Goal: Obtain resource: Download file/media

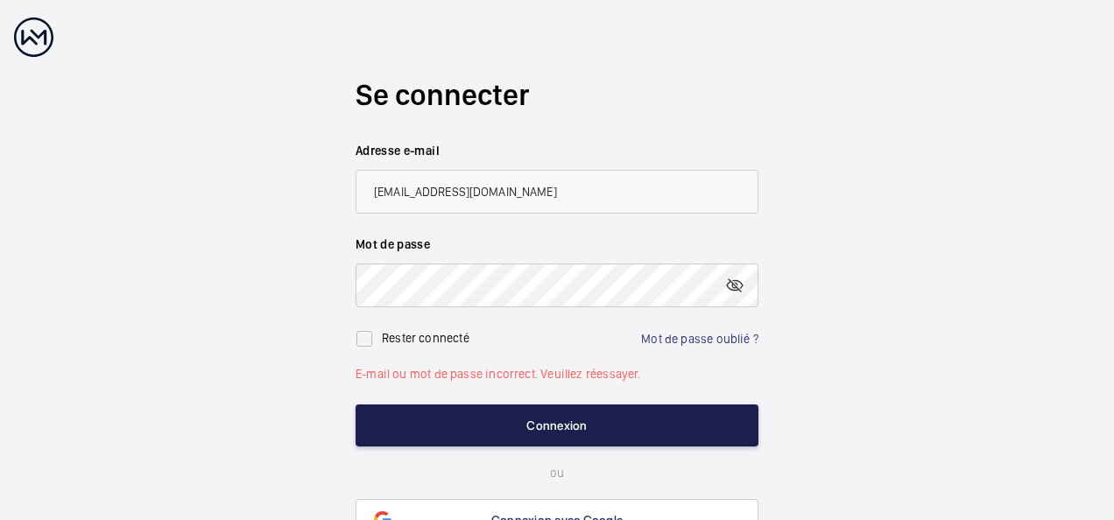
click at [551, 426] on button "Connexion" at bounding box center [557, 426] width 403 height 42
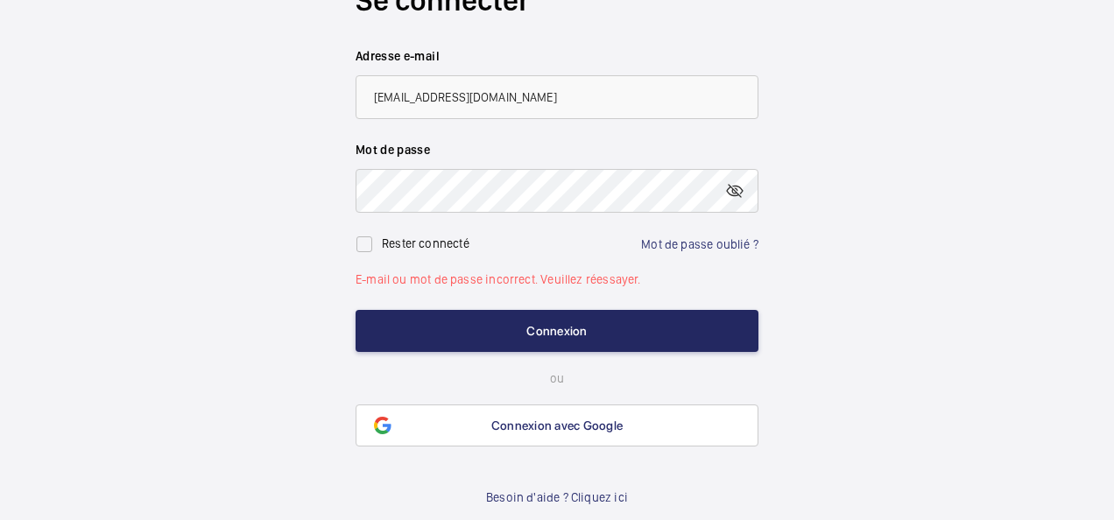
scroll to position [98, 0]
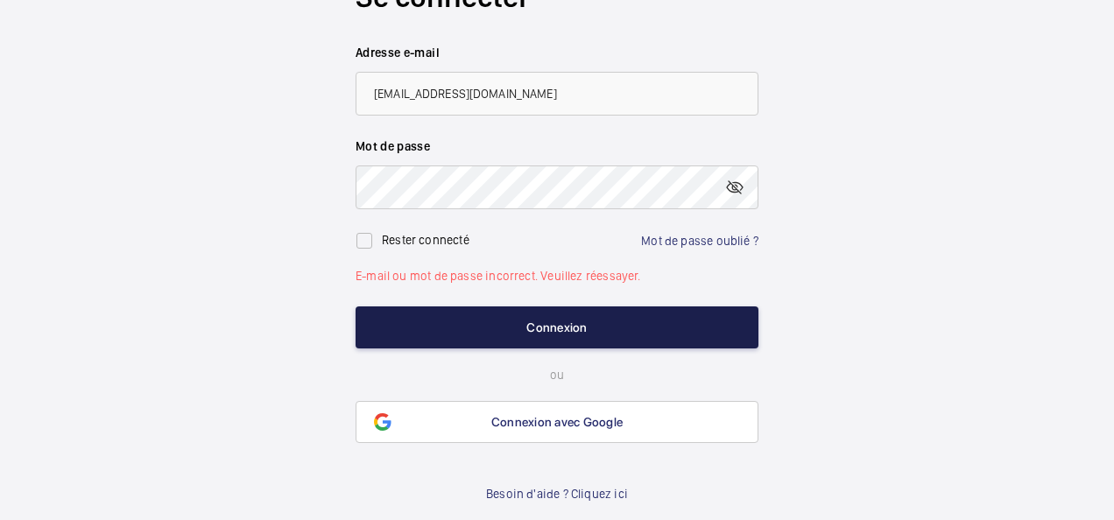
click at [577, 329] on button "Connexion" at bounding box center [557, 327] width 403 height 42
click at [577, 330] on button "Connexion" at bounding box center [557, 327] width 403 height 42
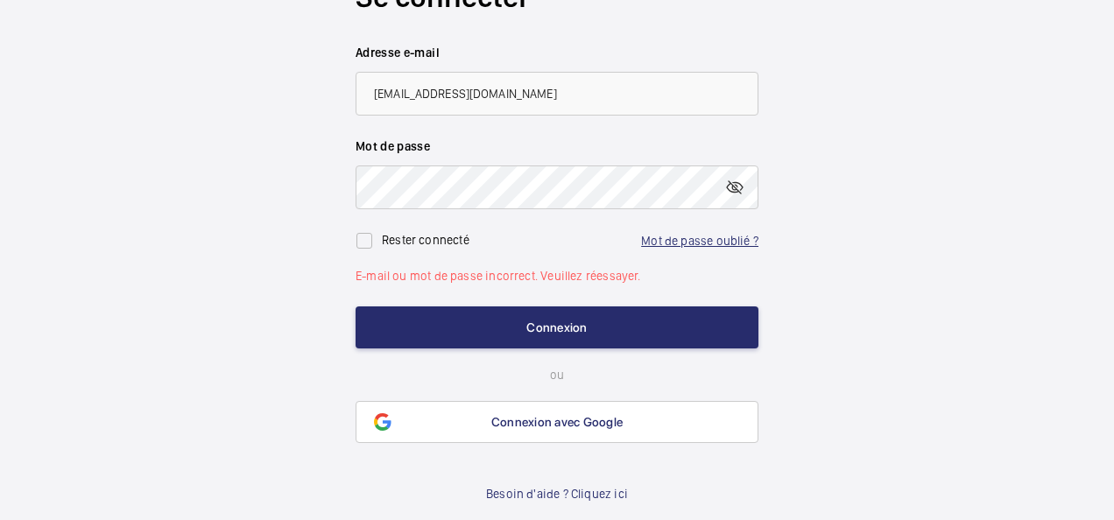
click at [722, 236] on link "Mot de passe oublié ?" at bounding box center [699, 241] width 117 height 14
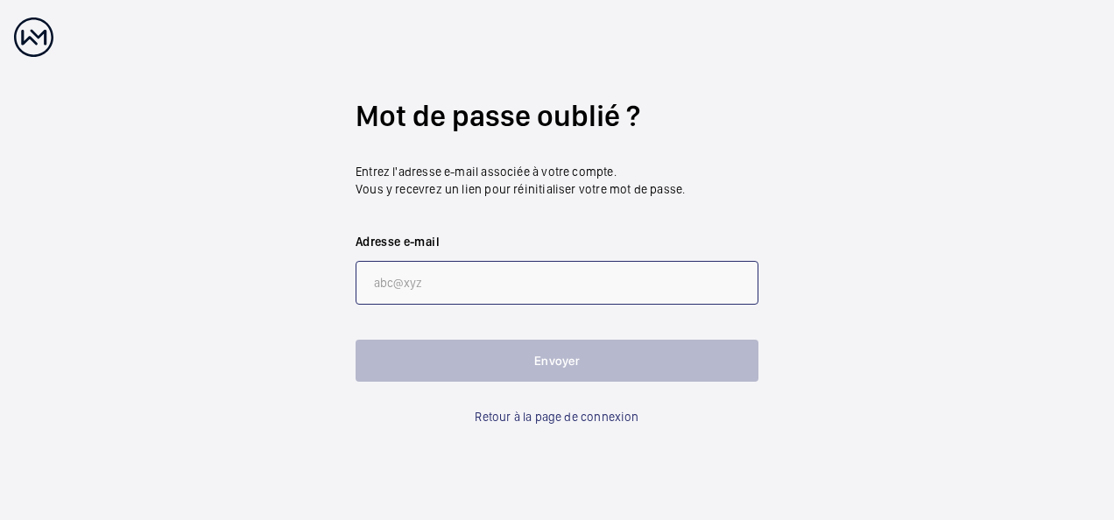
click at [531, 290] on input "email" at bounding box center [557, 283] width 403 height 44
type input "[EMAIL_ADDRESS][DOMAIN_NAME]"
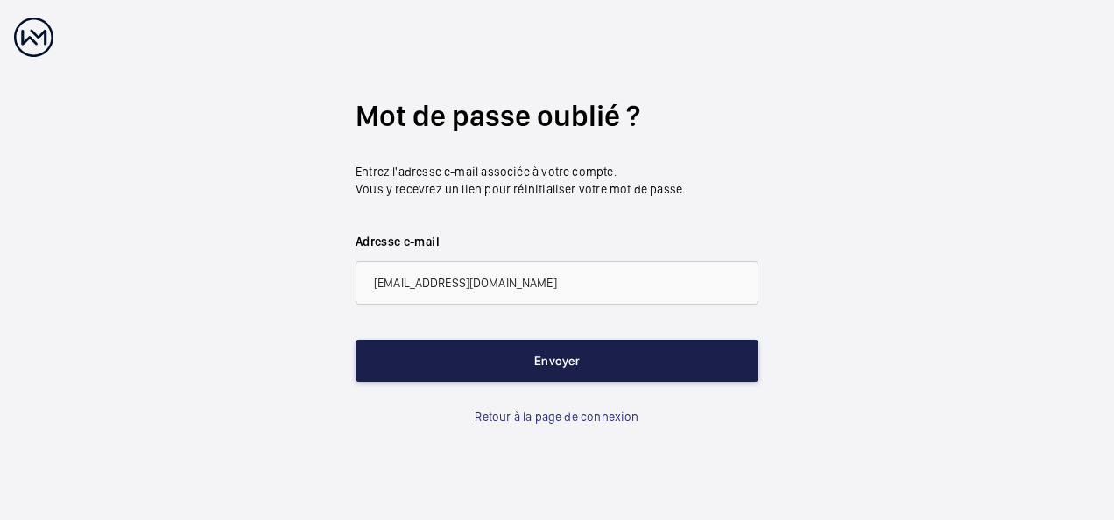
click at [565, 364] on button "Envoyer" at bounding box center [557, 361] width 403 height 42
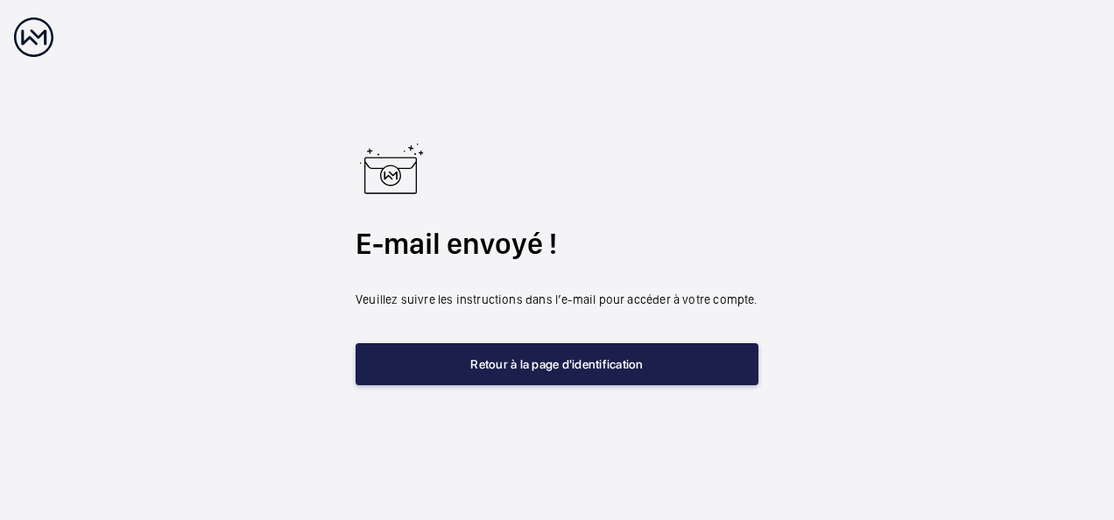
click at [601, 361] on button "Retour à la page d'identification" at bounding box center [557, 364] width 403 height 42
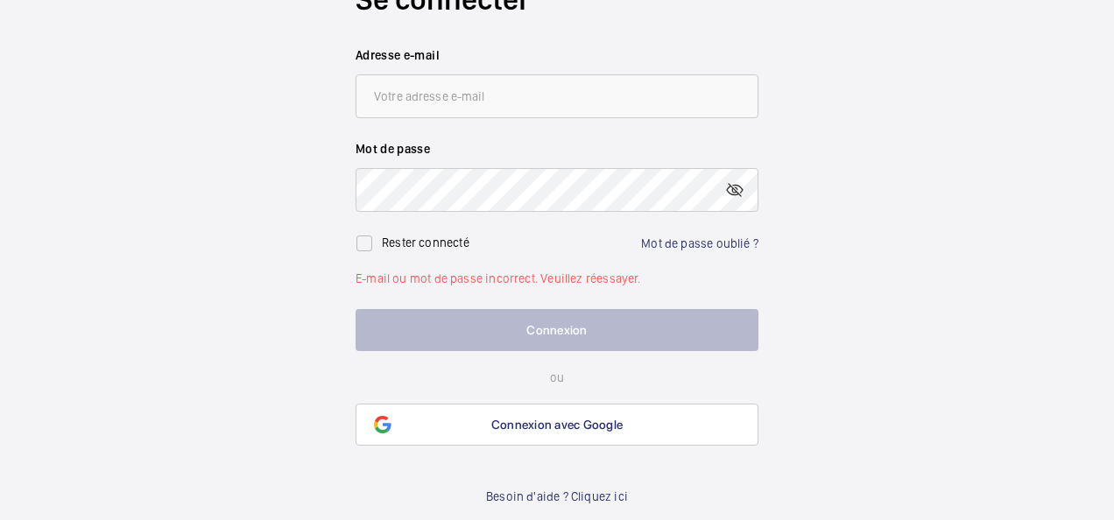
scroll to position [98, 0]
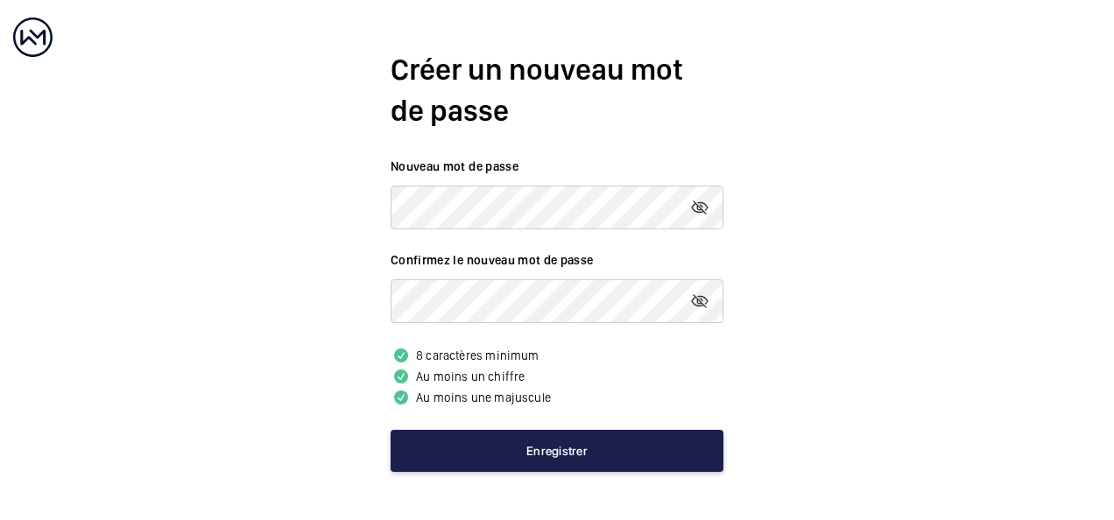
click at [570, 440] on button "Enregistrer" at bounding box center [557, 451] width 333 height 42
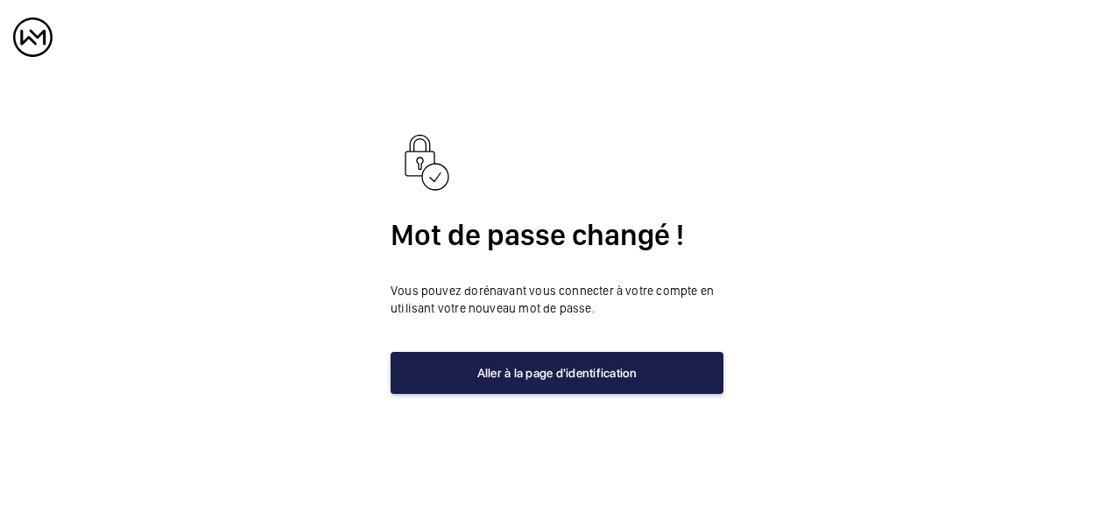
click at [634, 370] on button "Aller à la page d'identification" at bounding box center [557, 373] width 333 height 42
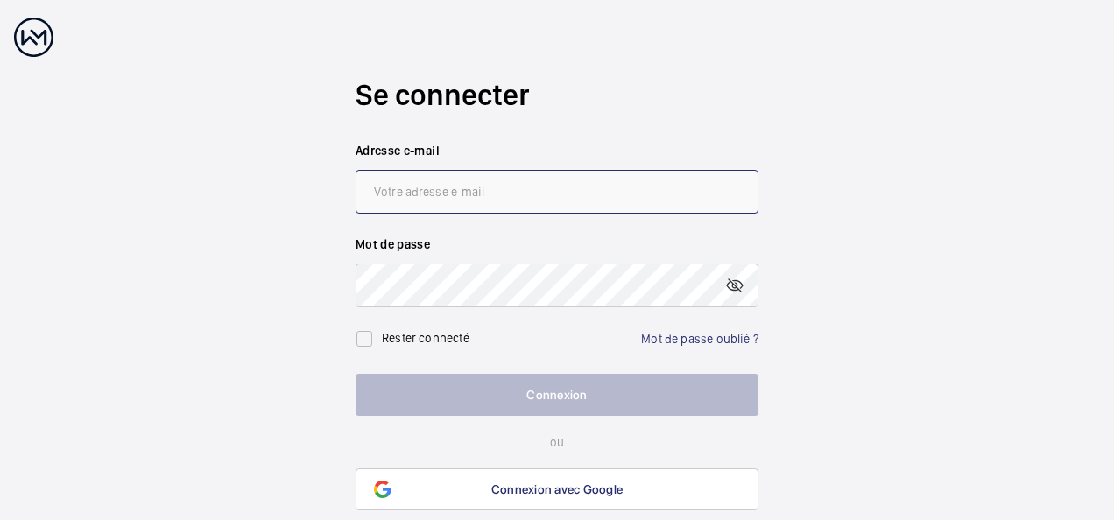
click at [408, 192] on input "email" at bounding box center [557, 192] width 403 height 44
type input "fabrice.plesel@engie.com"
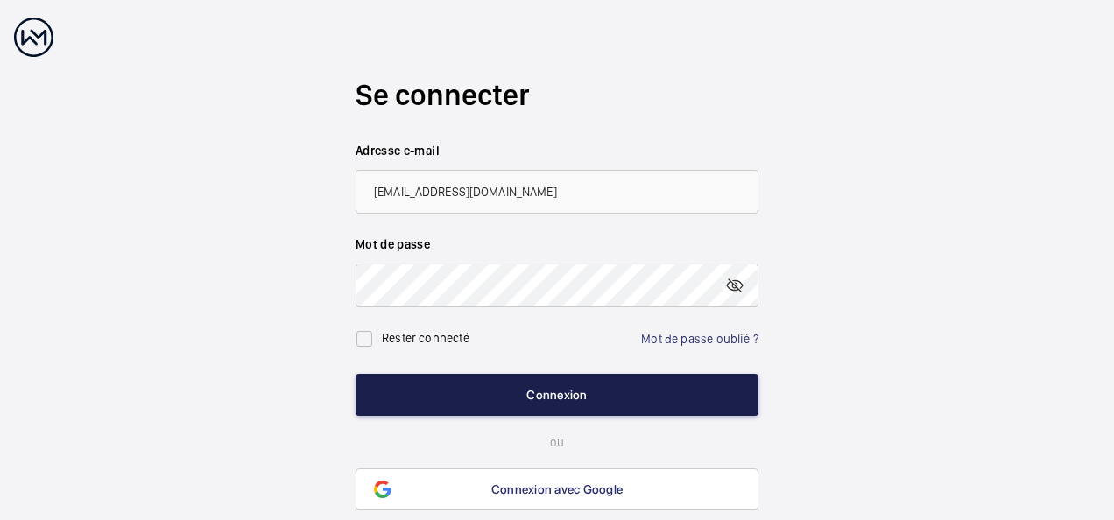
click at [619, 384] on button "Connexion" at bounding box center [557, 395] width 403 height 42
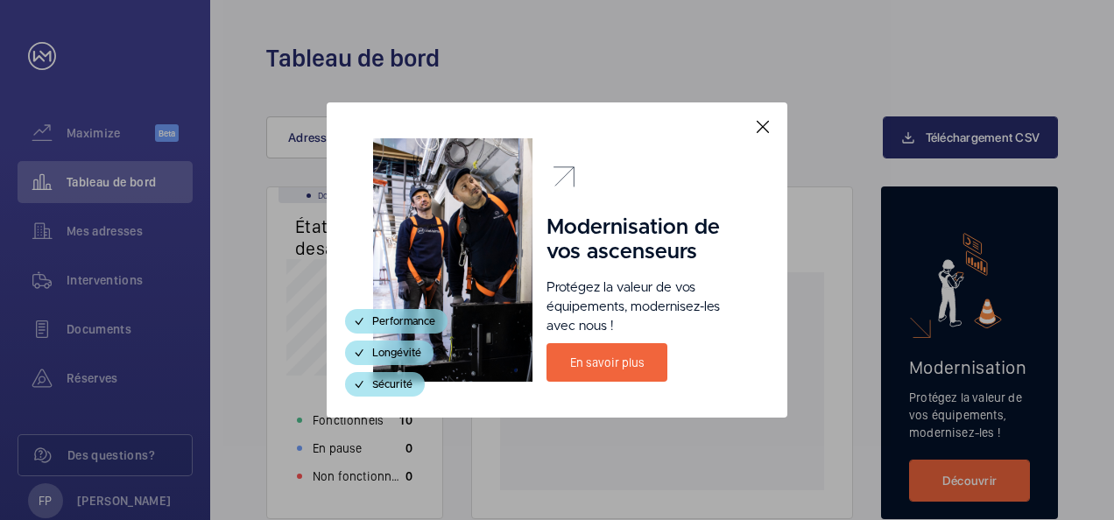
click at [767, 126] on mat-icon at bounding box center [762, 126] width 21 height 21
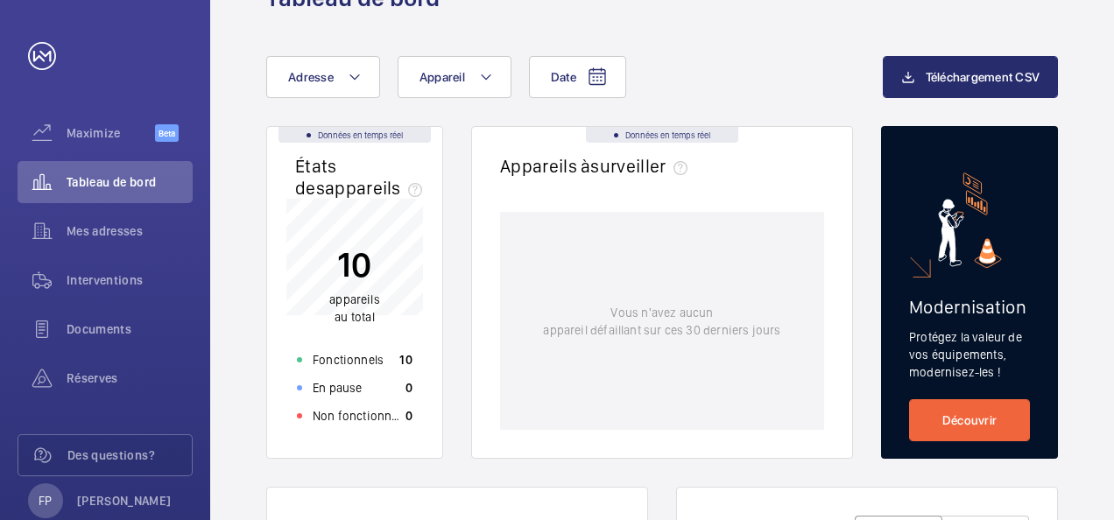
scroll to position [88, 0]
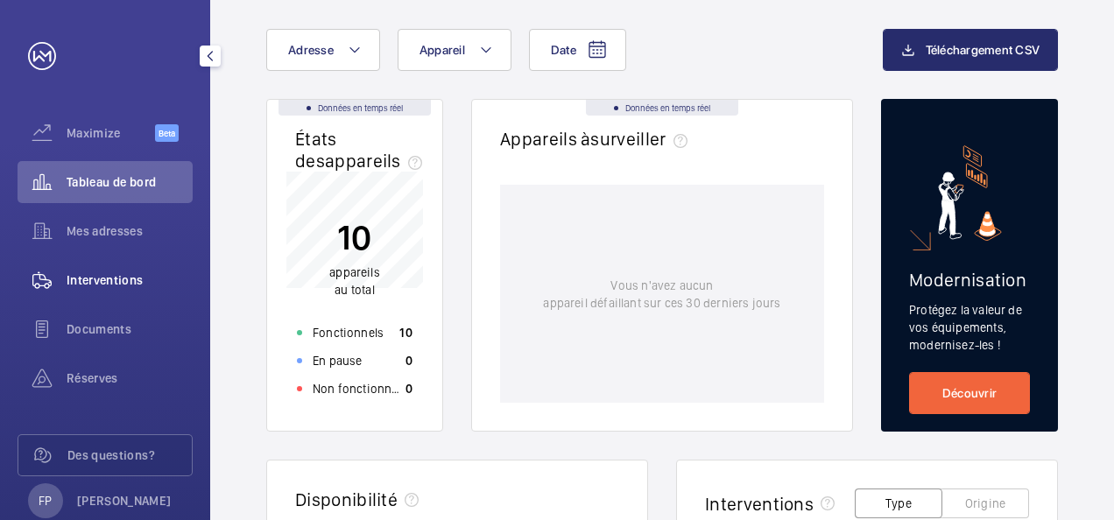
click at [152, 280] on span "Interventions" at bounding box center [130, 280] width 126 height 18
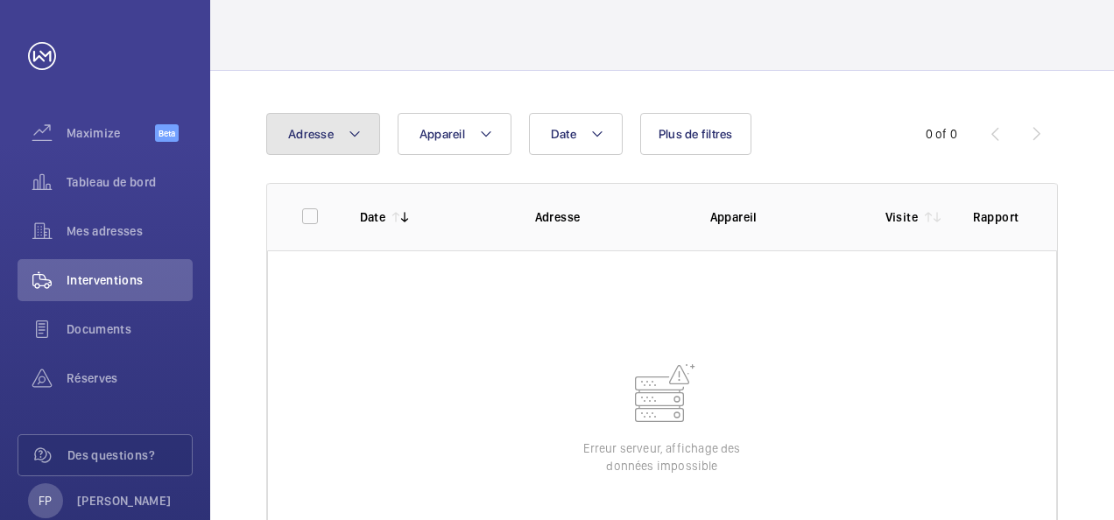
click at [369, 147] on button "Adresse" at bounding box center [323, 134] width 114 height 42
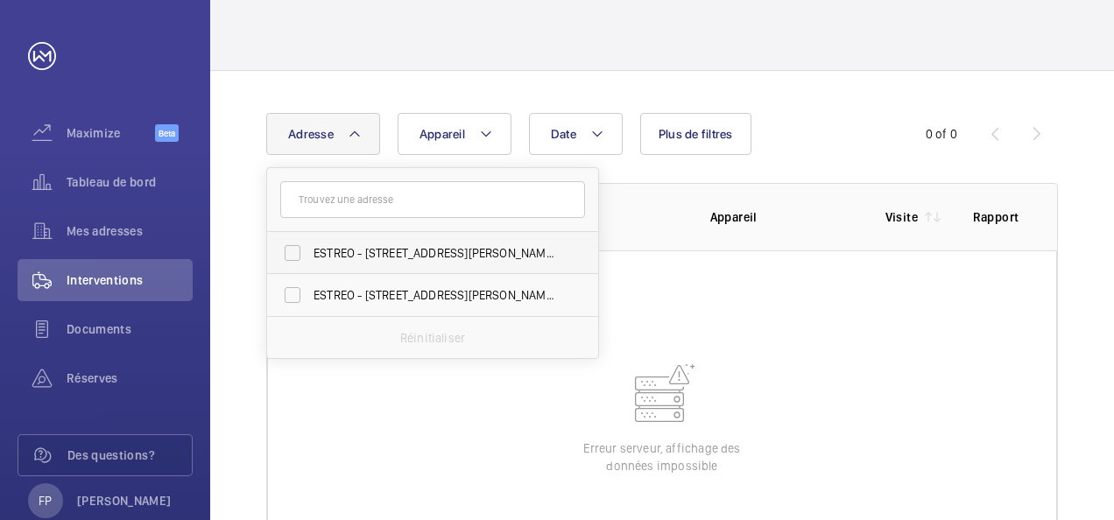
click at [412, 255] on span "ESTREO - 1 Rue d'Aurion, ROSNY-SOUS-BOIS 93110" at bounding box center [433, 253] width 241 height 18
click at [310, 255] on input "ESTREO - 1 Rue d'Aurion, ROSNY-SOUS-BOIS 93110" at bounding box center [292, 253] width 35 height 35
checkbox input "true"
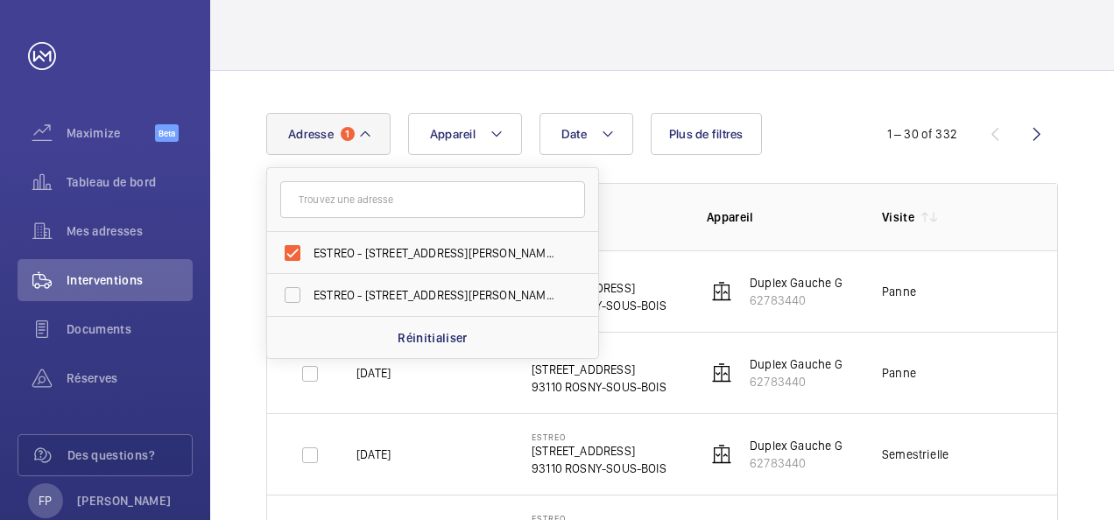
click at [674, 332] on td "ESTREO 1 Rue d'Aurion 93110 ROSNY-SOUS-BOIS" at bounding box center [591, 372] width 175 height 81
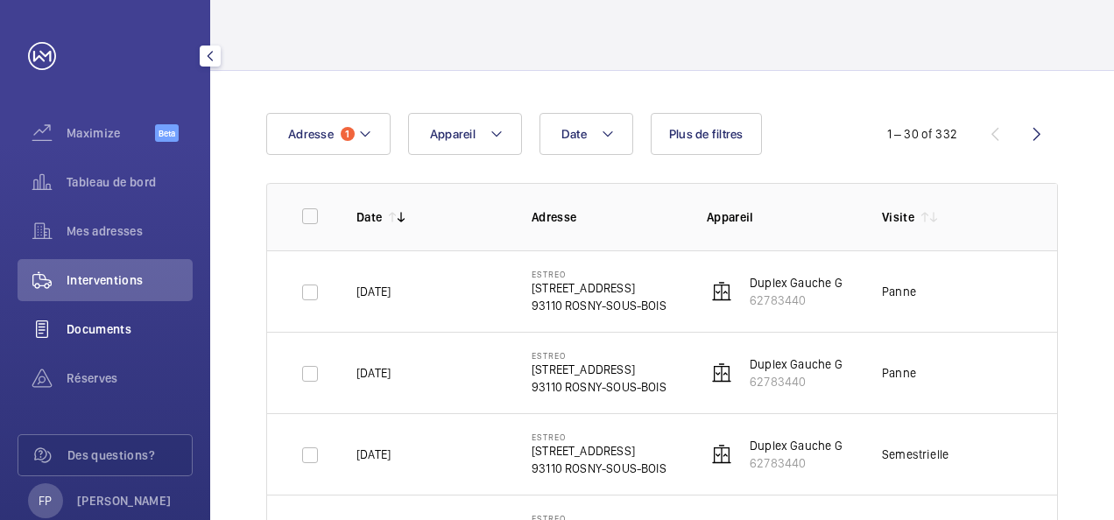
click at [123, 335] on span "Documents" at bounding box center [130, 330] width 126 height 18
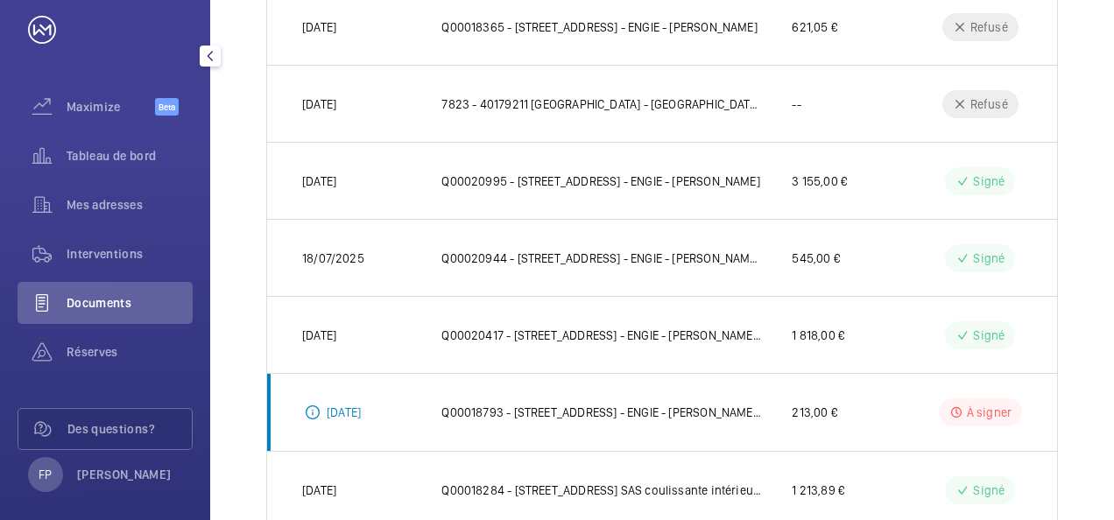
scroll to position [40, 0]
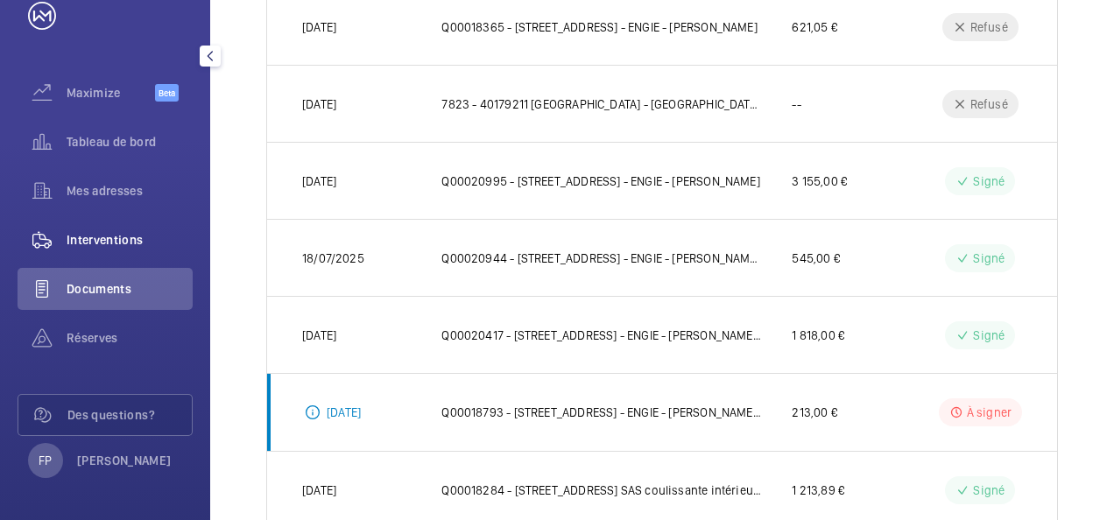
click at [147, 245] on span "Interventions" at bounding box center [130, 240] width 126 height 18
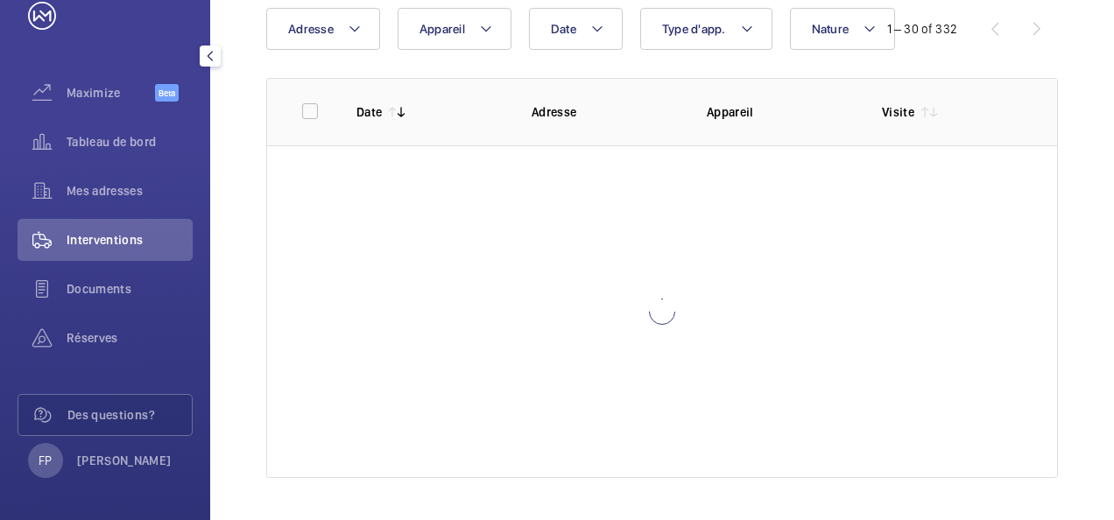
scroll to position [193, 0]
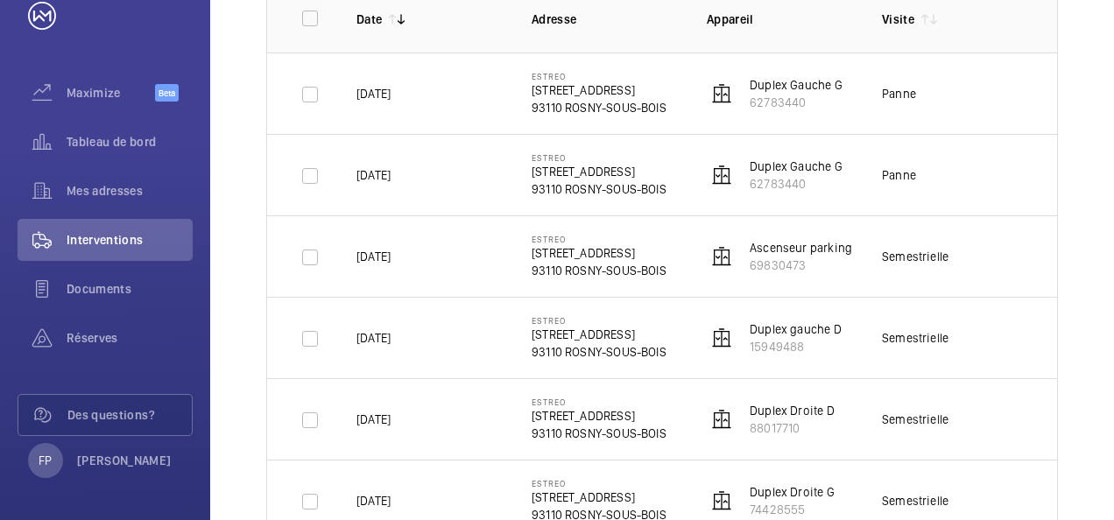
scroll to position [88, 0]
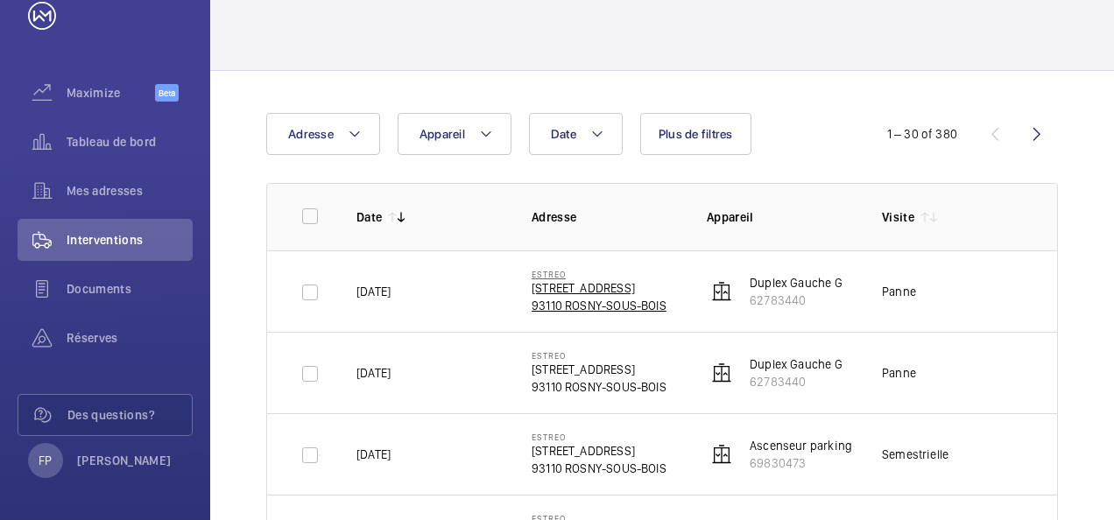
click at [551, 285] on p "1 Rue d'Aurion" at bounding box center [599, 288] width 135 height 18
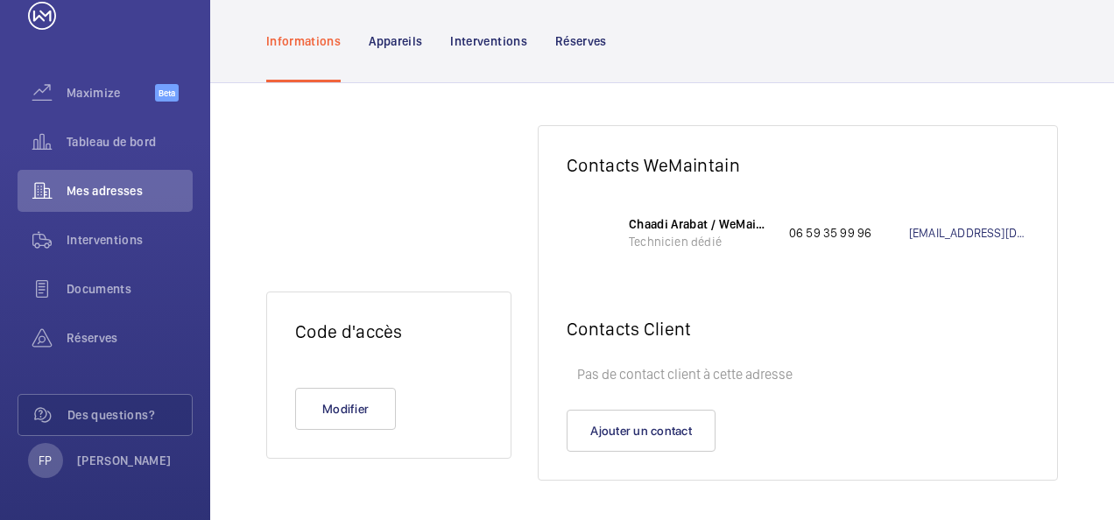
scroll to position [145, 0]
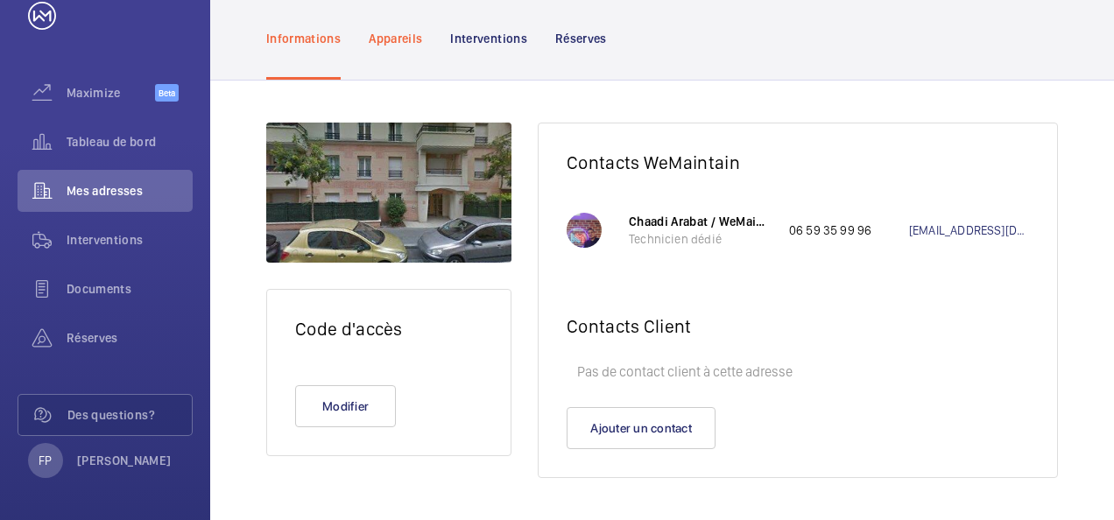
click at [404, 49] on div "Appareils" at bounding box center [395, 37] width 53 height 83
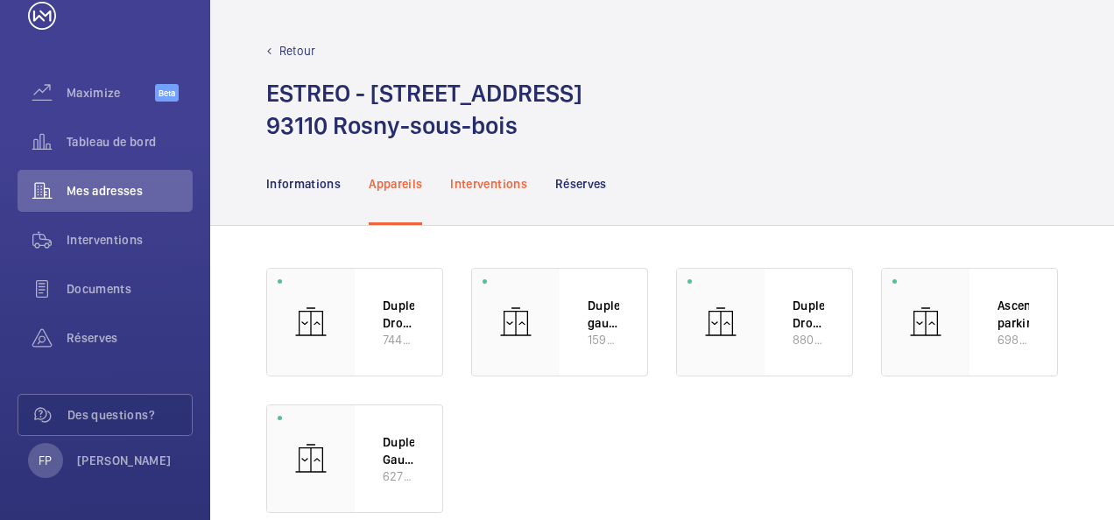
click at [477, 191] on p "Interventions" at bounding box center [488, 184] width 77 height 18
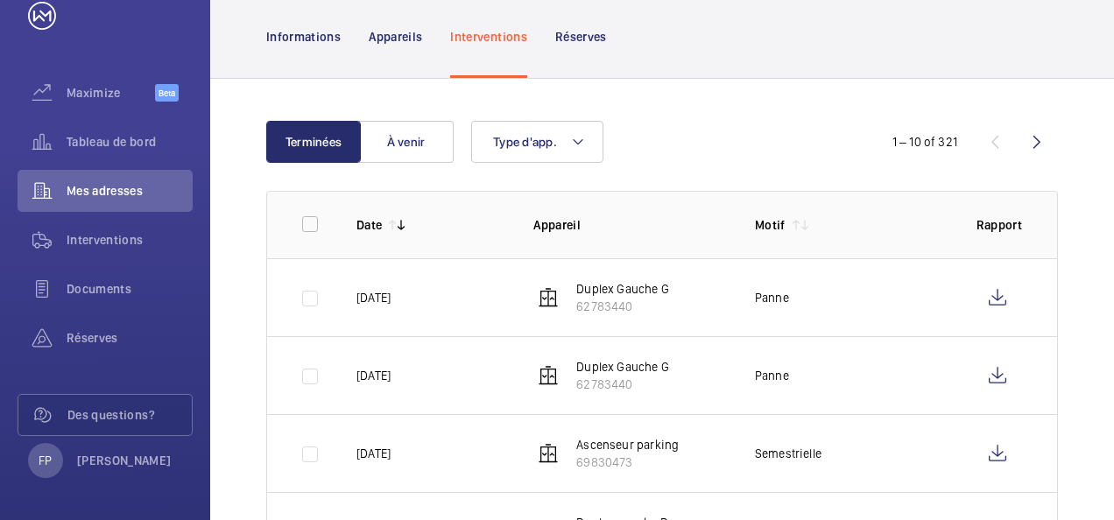
scroll to position [175, 0]
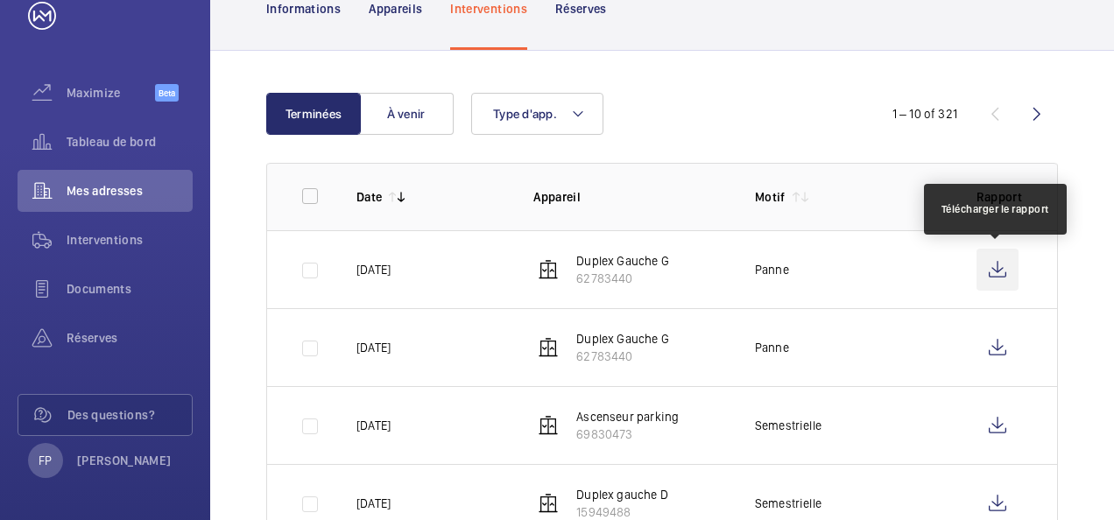
click at [999, 278] on wm-front-icon-button at bounding box center [997, 270] width 42 height 42
click at [1002, 268] on wm-front-icon-button at bounding box center [997, 270] width 42 height 42
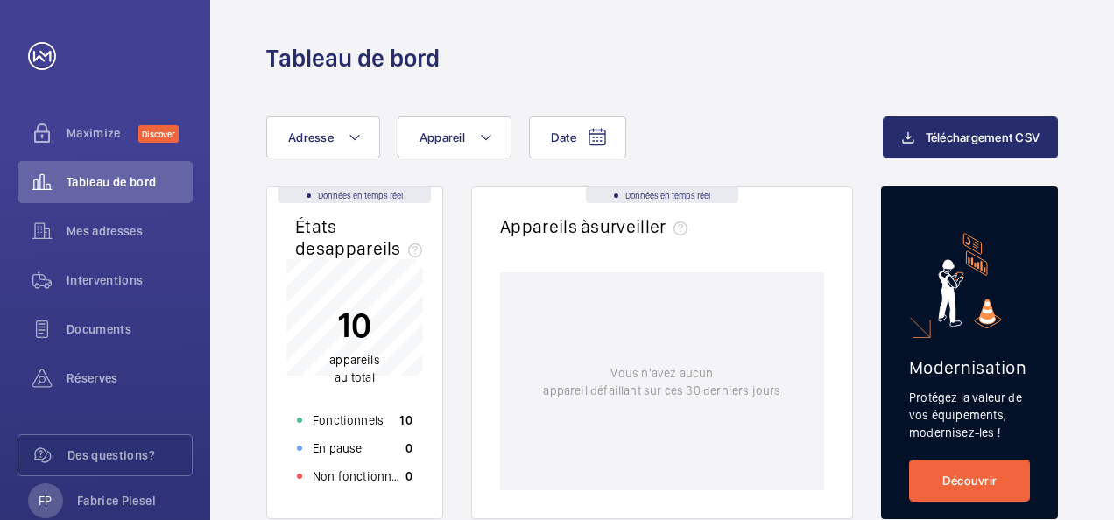
click at [578, 68] on div "Tableau de bord" at bounding box center [662, 58] width 792 height 32
